Goal: Check status: Check status

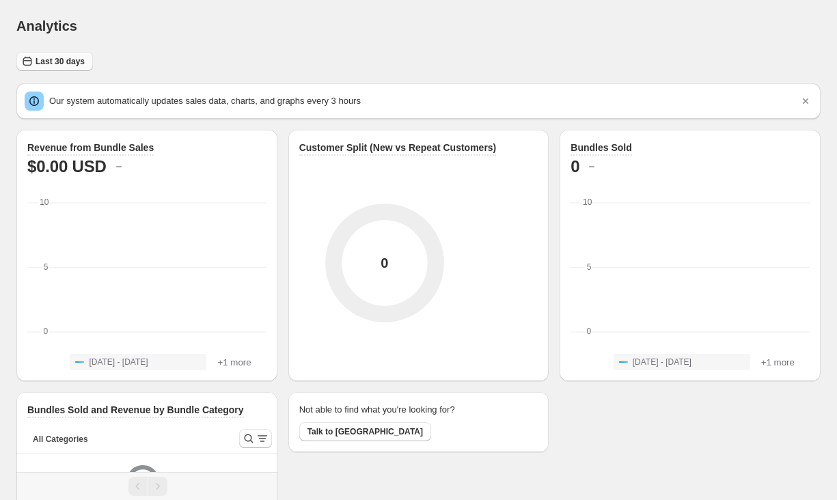
click at [66, 61] on span "Last 30 days" at bounding box center [60, 61] width 49 height 11
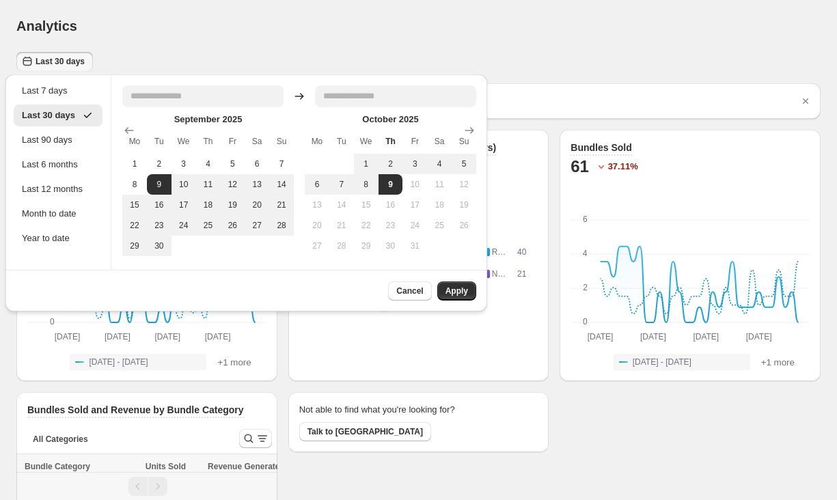
click at [66, 60] on span "Last 30 days" at bounding box center [60, 61] width 49 height 11
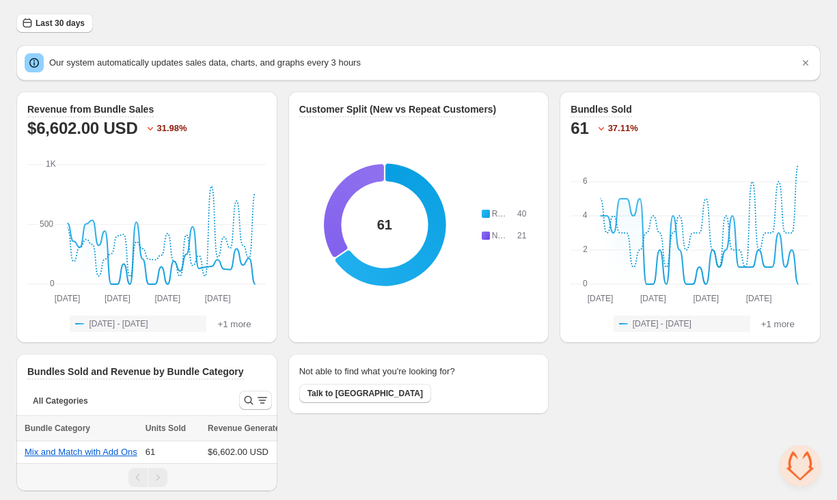
scroll to position [40, 0]
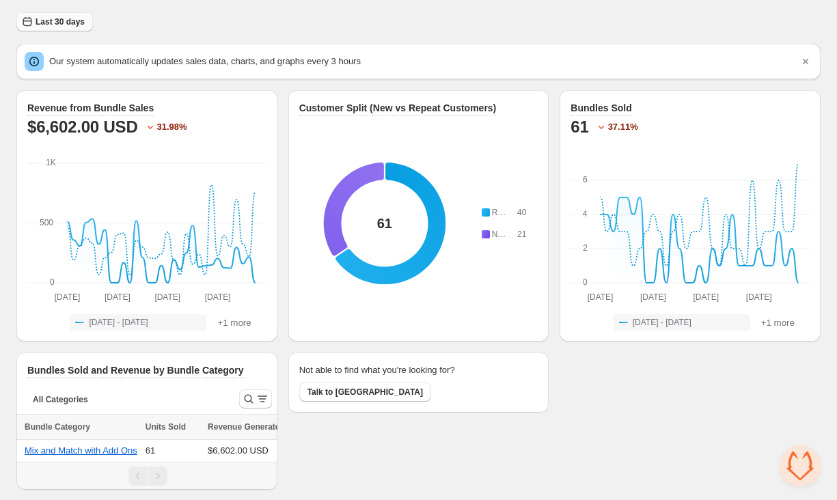
click at [62, 23] on span "Last 30 days" at bounding box center [60, 21] width 49 height 11
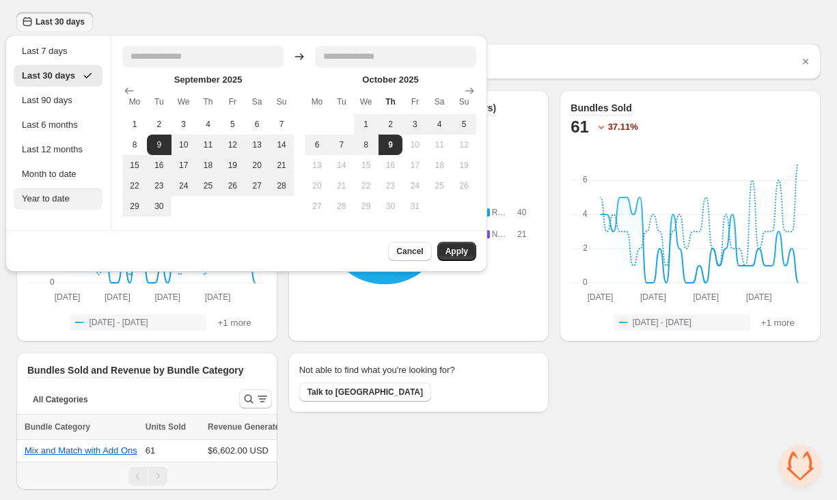
click at [53, 201] on div "Year to date" at bounding box center [58, 199] width 72 height 14
type input "**********"
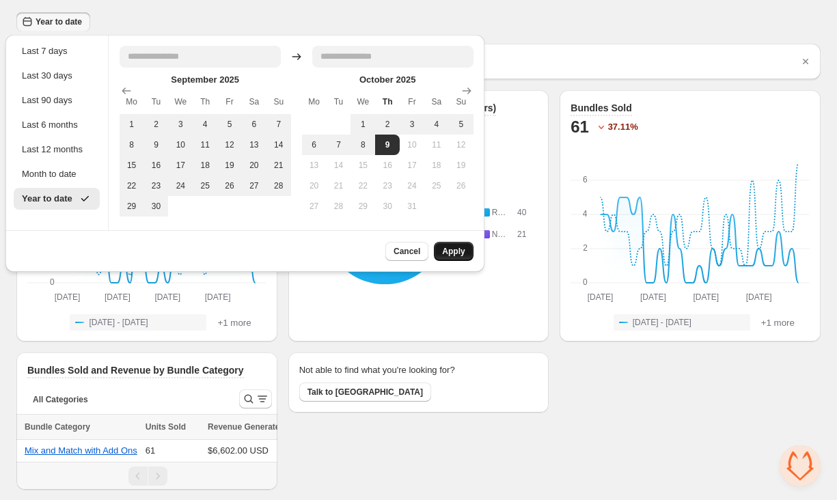
click at [453, 259] on button "Apply" at bounding box center [453, 251] width 39 height 19
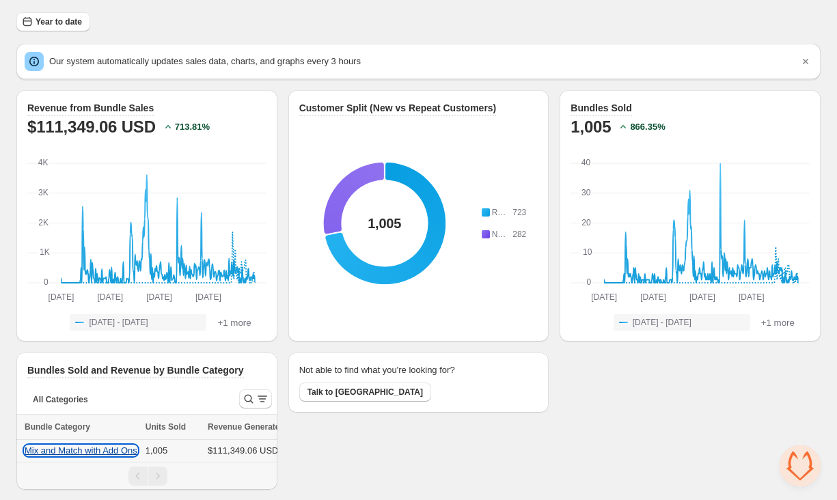
click at [38, 451] on button "Mix and Match with Add Ons" at bounding box center [81, 451] width 113 height 10
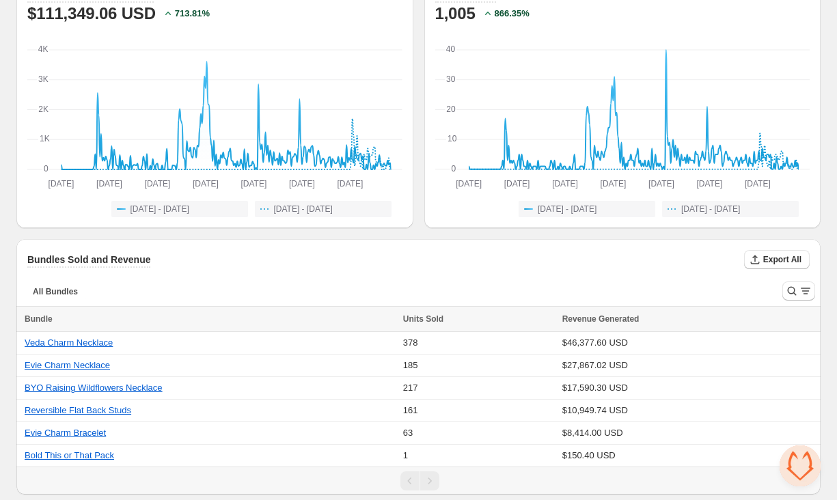
scroll to position [111, 0]
